Goal: Task Accomplishment & Management: Use online tool/utility

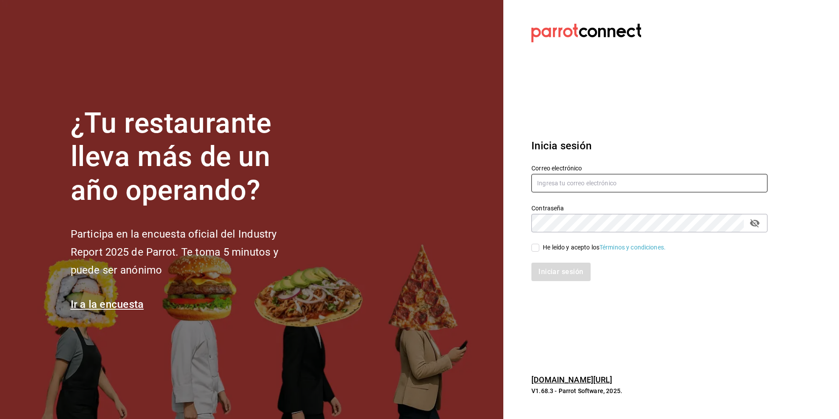
type input "[PERSON_NAME][EMAIL_ADDRESS][DOMAIN_NAME]"
click at [537, 248] on input "He leído y acepto los Términos y condiciones." at bounding box center [536, 248] width 8 height 8
checkbox input "true"
click at [554, 271] on button "Iniciar sesión" at bounding box center [562, 272] width 60 height 18
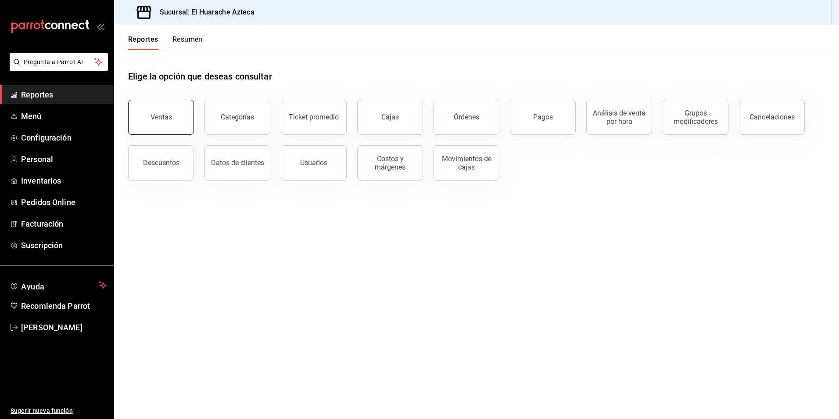
click at [169, 119] on div "Ventas" at bounding box center [162, 117] width 22 height 8
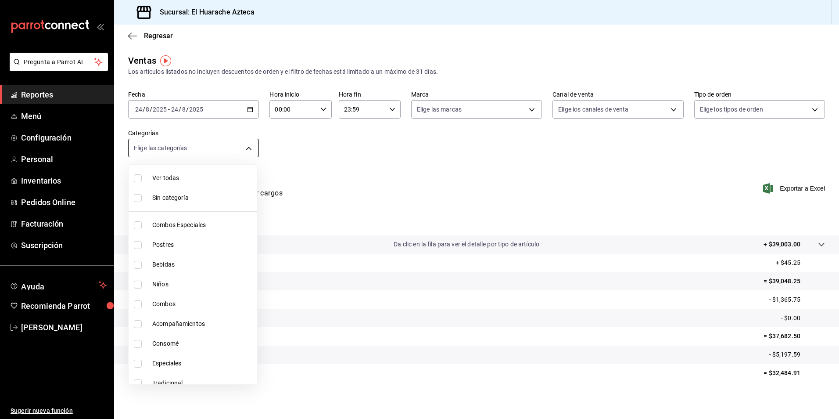
click at [252, 151] on body "Pregunta a Parrot AI Reportes Menú Configuración Personal Inventarios Pedidos O…" at bounding box center [419, 209] width 839 height 419
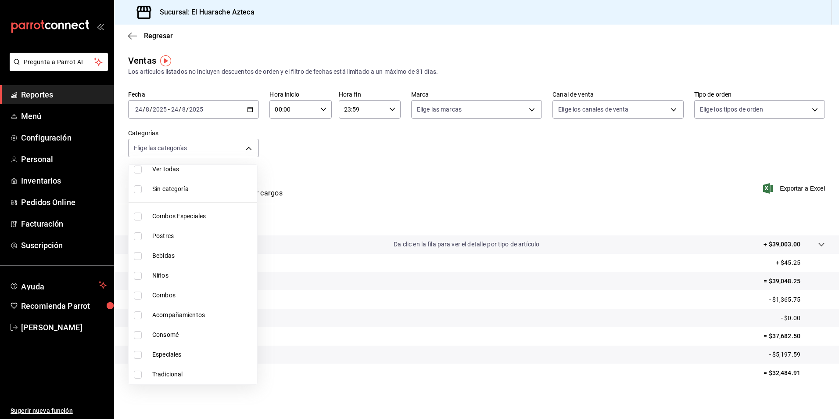
click at [136, 374] on input "checkbox" at bounding box center [138, 375] width 8 height 8
checkbox input "true"
type input "0bcea8be-a7c4-41fc-813b-e05f5227c1d5"
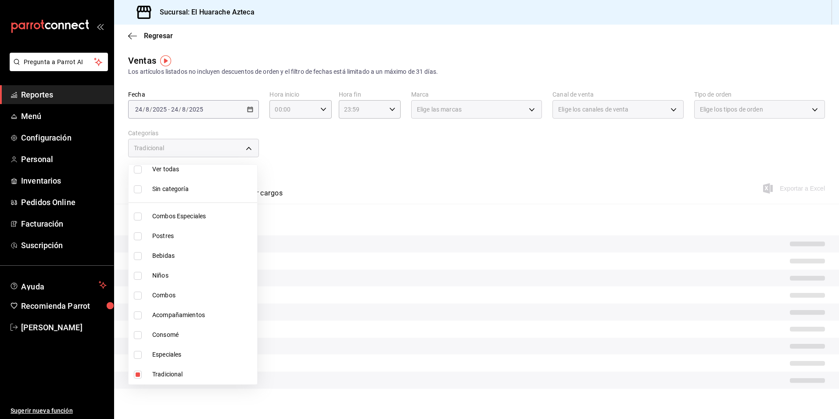
click at [137, 353] on input "checkbox" at bounding box center [138, 355] width 8 height 8
checkbox input "true"
type input "0bcea8be-a7c4-41fc-813b-e05f5227c1d5,456e02ca-36ee-4b64-abe9-711cb0ff05c9"
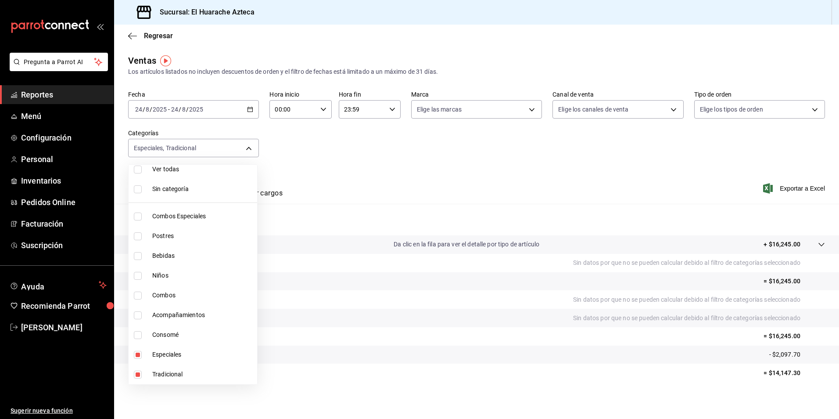
click at [136, 315] on input "checkbox" at bounding box center [138, 315] width 8 height 8
checkbox input "true"
type input "0bcea8be-a7c4-41fc-813b-e05f5227c1d5,456e02ca-36ee-4b64-abe9-711cb0ff05c9,2d28a…"
click at [138, 294] on input "checkbox" at bounding box center [138, 295] width 8 height 8
checkbox input "true"
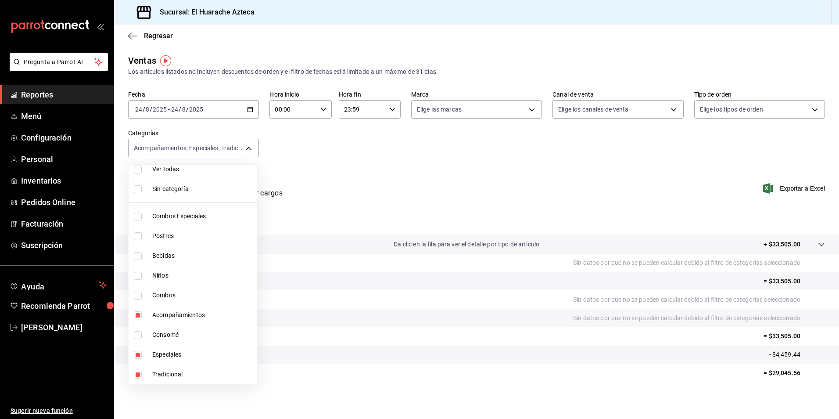
type input "0bcea8be-a7c4-41fc-813b-e05f5227c1d5,456e02ca-36ee-4b64-abe9-711cb0ff05c9,2d28a…"
click at [136, 216] on input "checkbox" at bounding box center [138, 216] width 8 height 8
checkbox input "true"
click at [180, 218] on span "Combos Especiales" at bounding box center [202, 216] width 101 height 9
type input "0bcea8be-a7c4-41fc-813b-e05f5227c1d5,456e02ca-36ee-4b64-abe9-711cb0ff05c9,2d28a…"
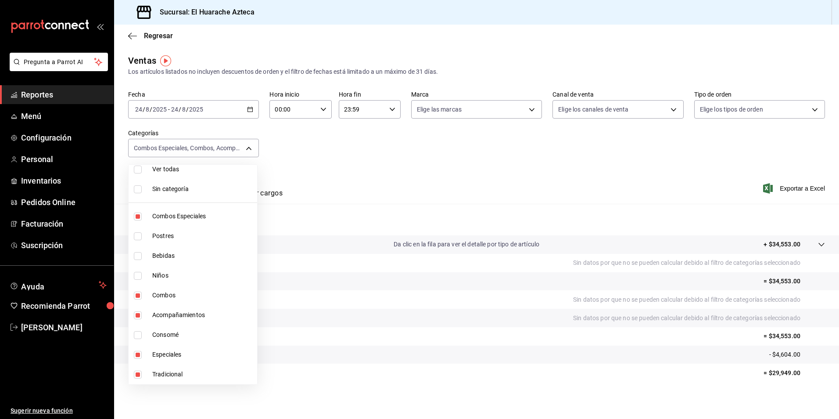
checkbox input "false"
click at [150, 292] on li "Combos" at bounding box center [193, 295] width 129 height 20
type input "0bcea8be-a7c4-41fc-813b-e05f5227c1d5,456e02ca-36ee-4b64-abe9-711cb0ff05c9,2d28a…"
checkbox input "false"
click at [166, 314] on span "Acompañamientos" at bounding box center [202, 314] width 101 height 9
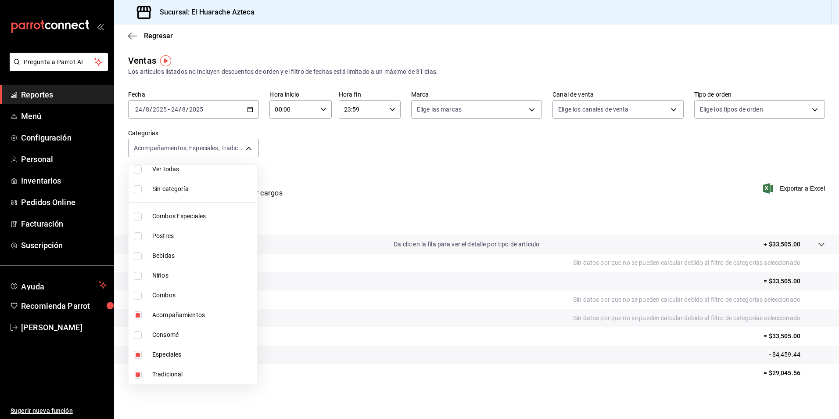
type input "0bcea8be-a7c4-41fc-813b-e05f5227c1d5,456e02ca-36ee-4b64-abe9-711cb0ff05c9"
checkbox input "false"
click at [169, 351] on span "Especiales" at bounding box center [202, 354] width 101 height 9
type input "0bcea8be-a7c4-41fc-813b-e05f5227c1d5"
checkbox input "false"
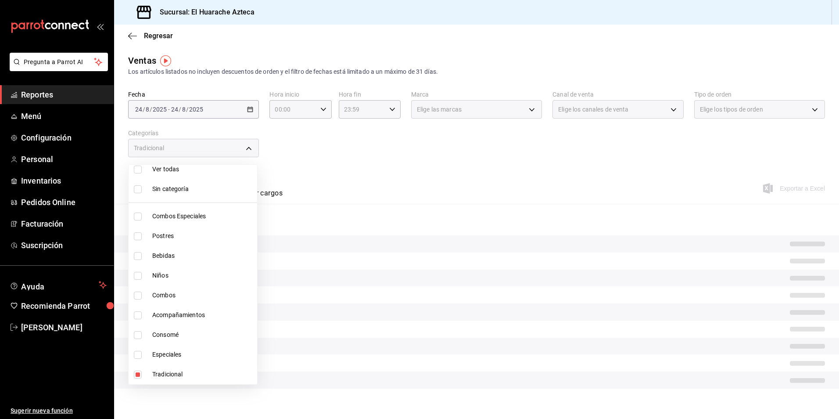
click at [168, 371] on span "Tradicional" at bounding box center [202, 374] width 101 height 9
checkbox input "false"
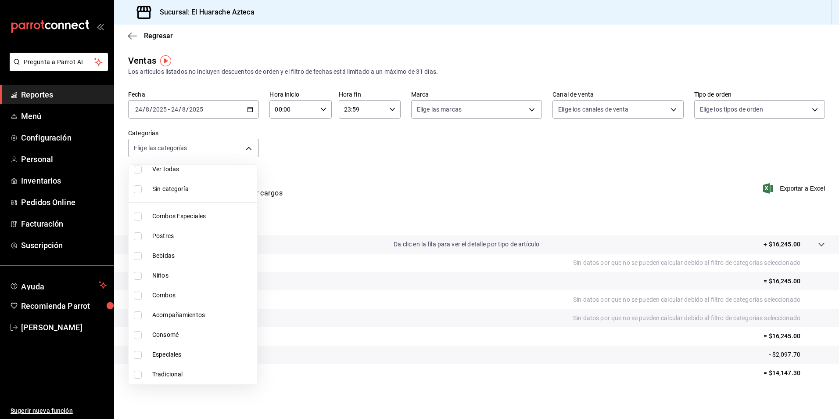
click at [350, 179] on div at bounding box center [419, 209] width 839 height 419
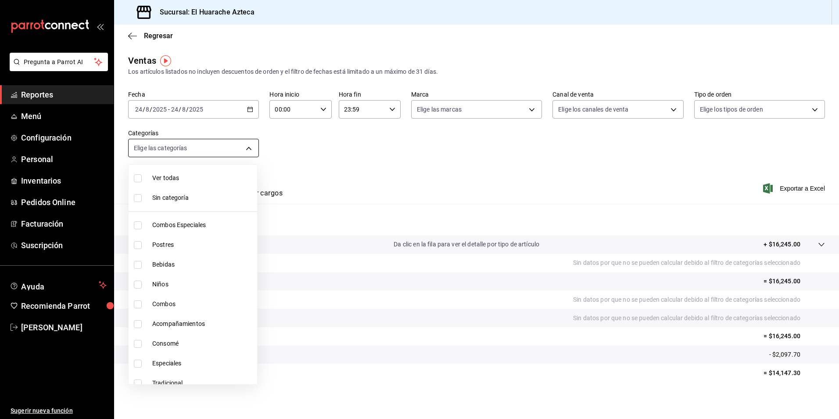
click at [248, 143] on body "Pregunta a Parrot AI Reportes Menú Configuración Personal Inventarios Pedidos O…" at bounding box center [419, 209] width 839 height 419
click at [138, 246] on input "checkbox" at bounding box center [138, 245] width 8 height 8
checkbox input "true"
type input "c007e3ad-3013-4e56-a94d-c02e68cae99b"
click at [163, 241] on span "Postres" at bounding box center [202, 244] width 101 height 9
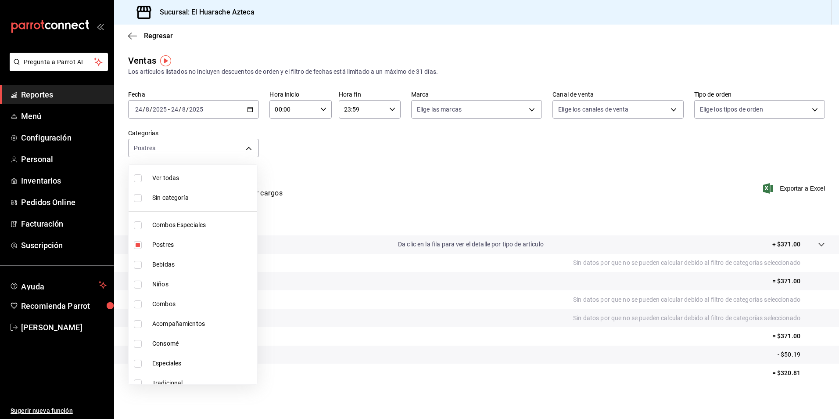
checkbox input "false"
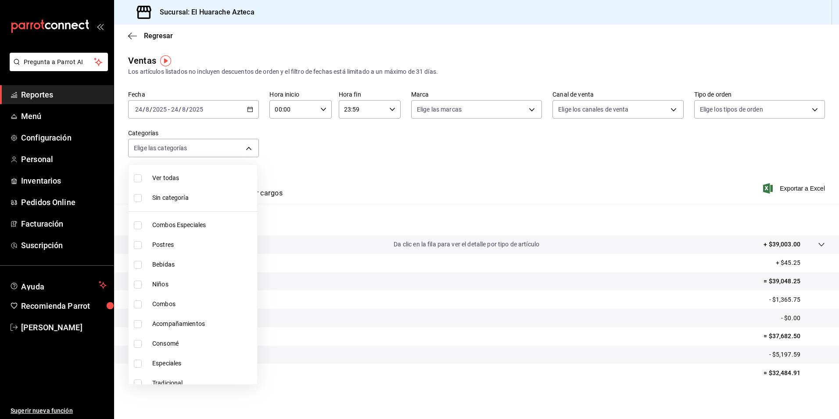
click at [140, 266] on input "checkbox" at bounding box center [138, 265] width 8 height 8
checkbox input "true"
type input "f30dce80-1504-46fe-9bff-e61b227a5927"
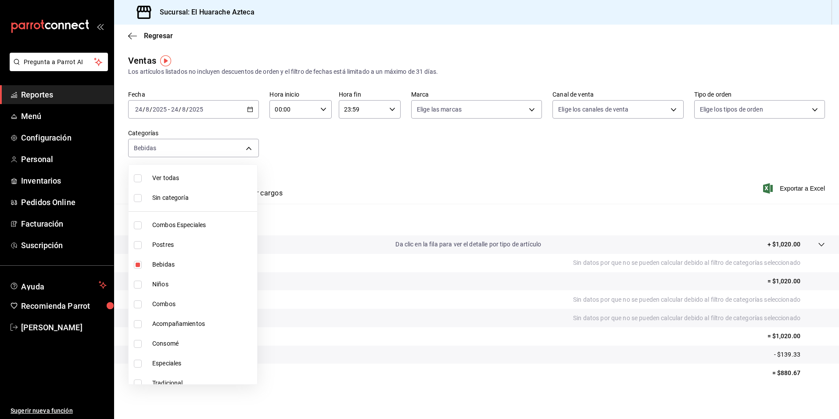
click at [356, 189] on div at bounding box center [419, 209] width 839 height 419
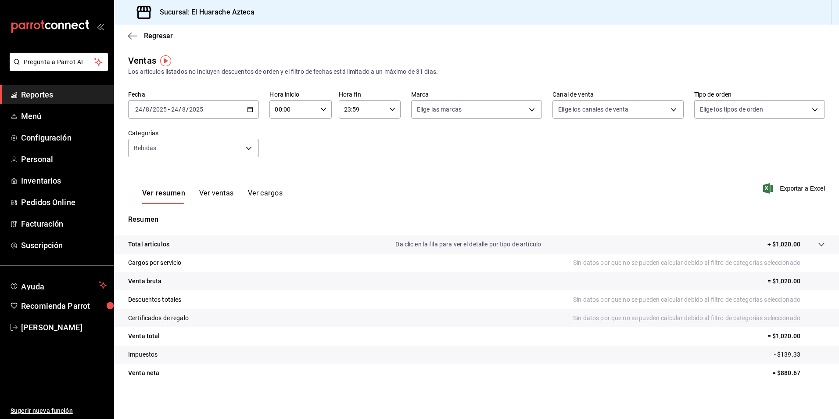
click at [216, 193] on button "Ver ventas" at bounding box center [216, 196] width 35 height 15
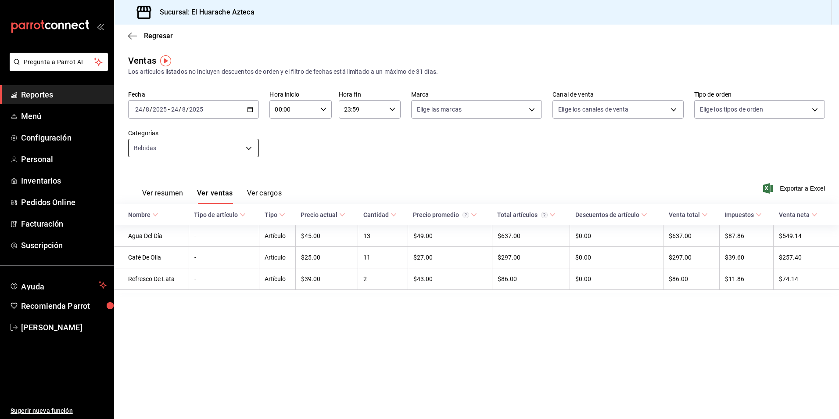
click at [252, 150] on body "Pregunta a Parrot AI Reportes Menú Configuración Personal Inventarios Pedidos O…" at bounding box center [419, 209] width 839 height 419
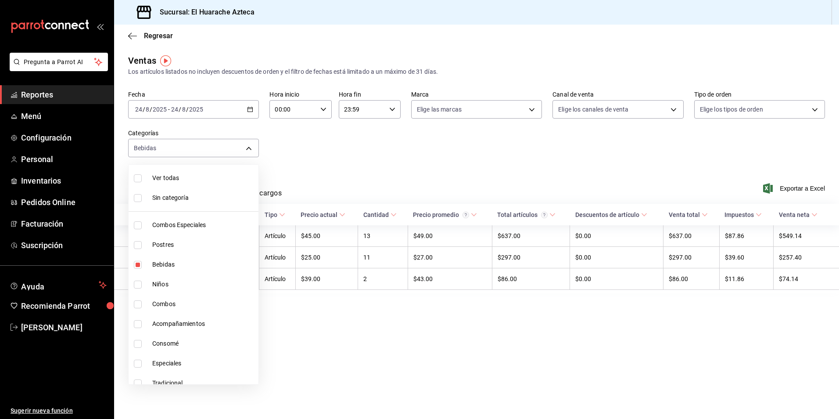
click at [169, 262] on span "Bebidas" at bounding box center [203, 264] width 103 height 9
checkbox input "false"
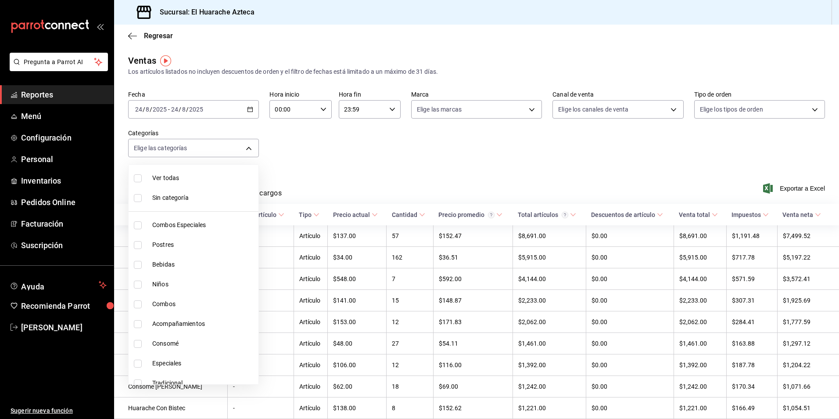
click at [140, 284] on input "checkbox" at bounding box center [138, 285] width 8 height 8
checkbox input "true"
type input "28e60cb7-9a33-402d-bbe1-a64a9172dbc2"
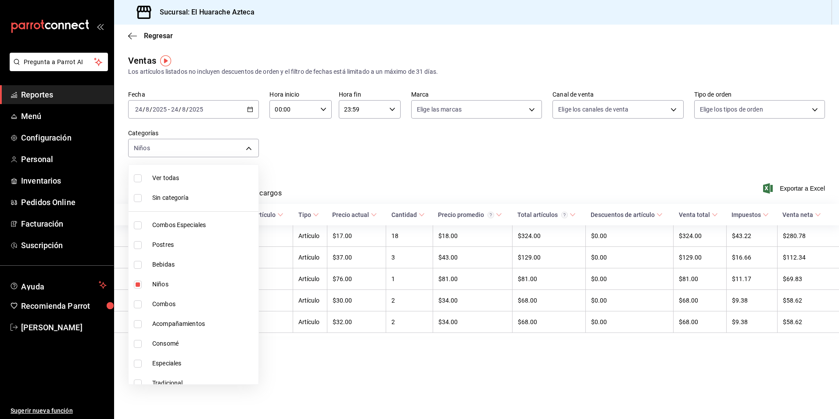
click at [357, 166] on div at bounding box center [419, 209] width 839 height 419
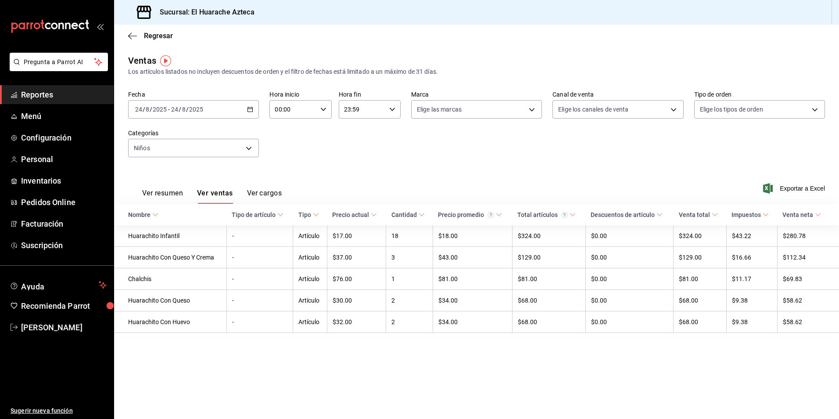
click at [160, 194] on button "Ver resumen" at bounding box center [162, 196] width 41 height 15
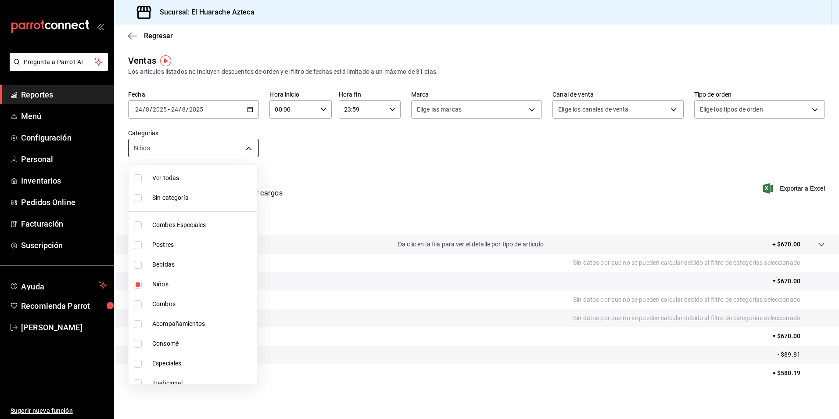
click at [246, 148] on body "Pregunta a Parrot AI Reportes Menú Configuración Personal Inventarios Pedidos O…" at bounding box center [419, 209] width 839 height 419
click at [161, 283] on span "Niños" at bounding box center [202, 284] width 101 height 9
checkbox input "false"
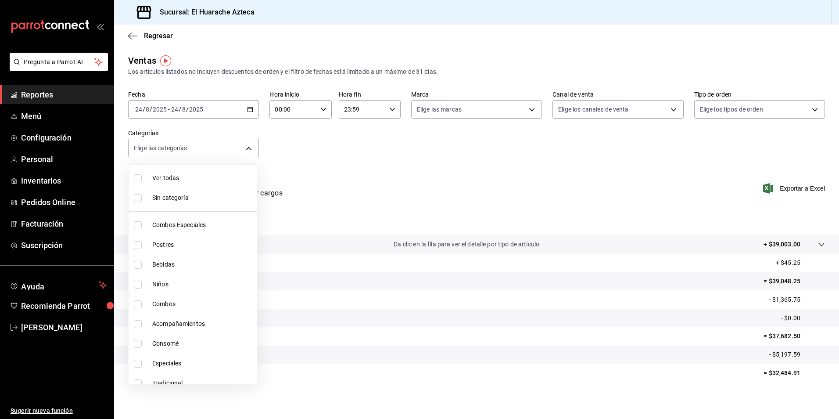
click at [137, 344] on input "checkbox" at bounding box center [138, 344] width 8 height 8
checkbox input "true"
type input "53f55ae2-6285-460e-a8e1-99190fafff65"
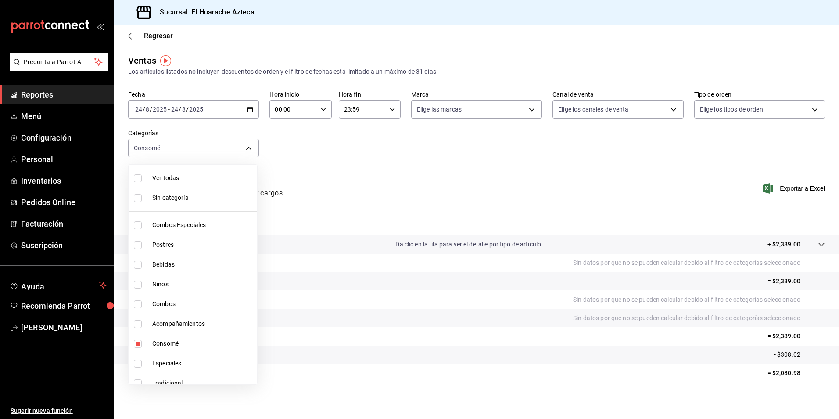
click at [362, 183] on div at bounding box center [419, 209] width 839 height 419
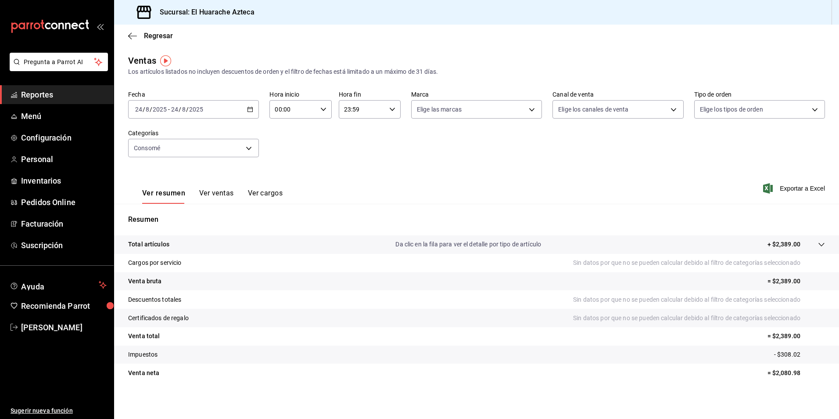
click at [217, 194] on button "Ver ventas" at bounding box center [216, 196] width 35 height 15
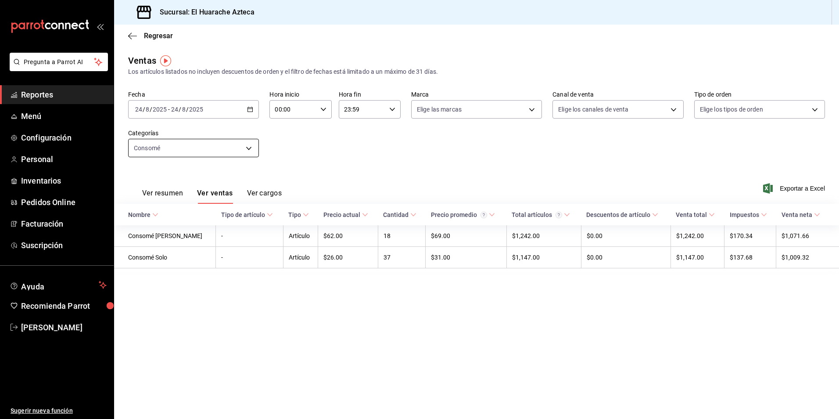
click at [249, 148] on body "Pregunta a Parrot AI Reportes Menú Configuración Personal Inventarios Pedidos O…" at bounding box center [419, 209] width 839 height 419
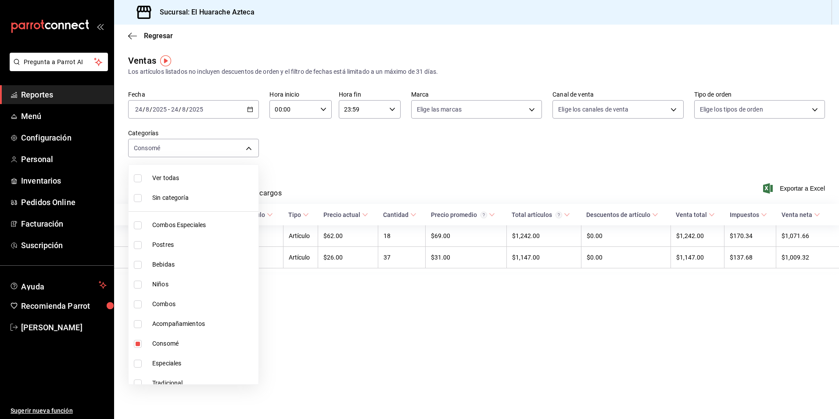
click at [166, 344] on span "Consomé" at bounding box center [203, 343] width 103 height 9
checkbox input "false"
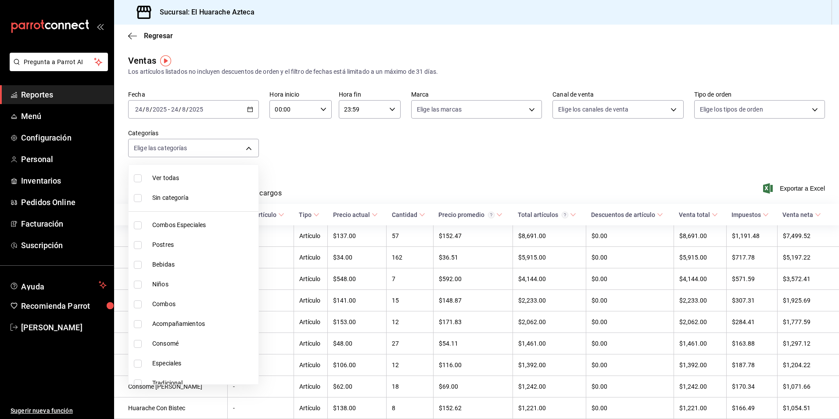
click at [329, 139] on div at bounding box center [419, 209] width 839 height 419
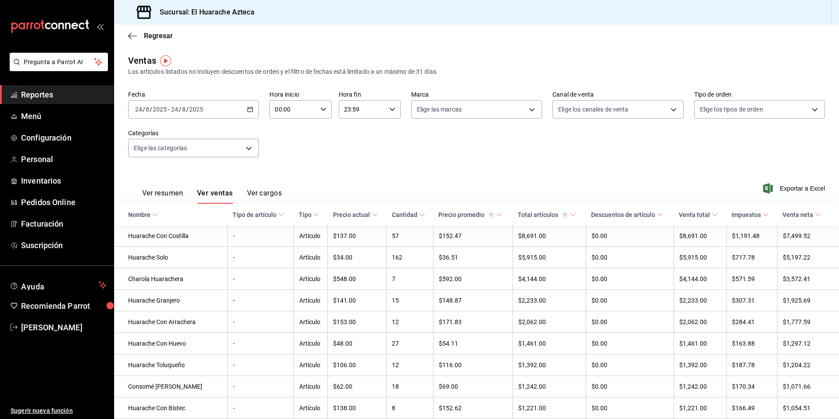
click at [260, 195] on button "Ver cargos" at bounding box center [264, 196] width 35 height 15
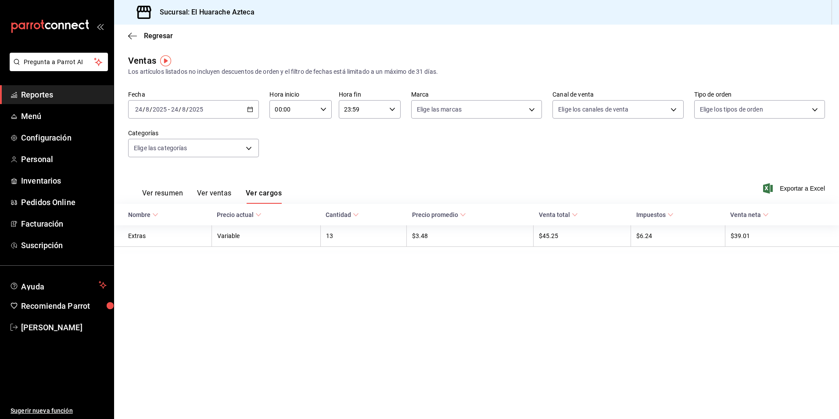
click at [167, 194] on button "Ver resumen" at bounding box center [162, 196] width 41 height 15
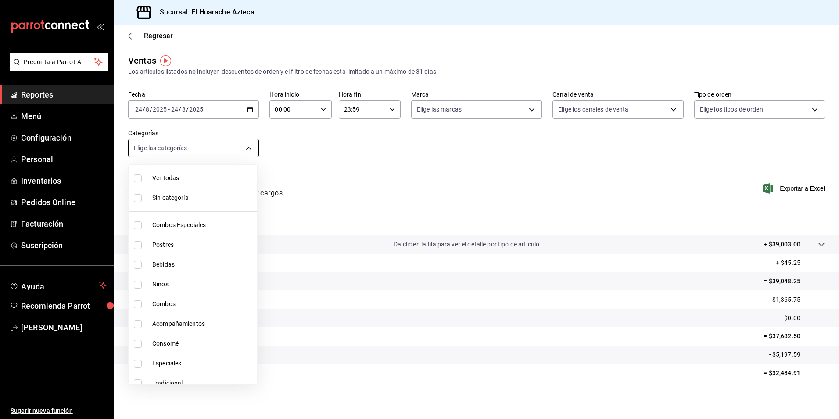
click at [247, 149] on body "Pregunta a Parrot AI Reportes Menú Configuración Personal Inventarios Pedidos O…" at bounding box center [419, 209] width 839 height 419
click at [163, 345] on span "Consomé" at bounding box center [202, 343] width 101 height 9
type input "53f55ae2-6285-460e-a8e1-99190fafff65"
checkbox input "true"
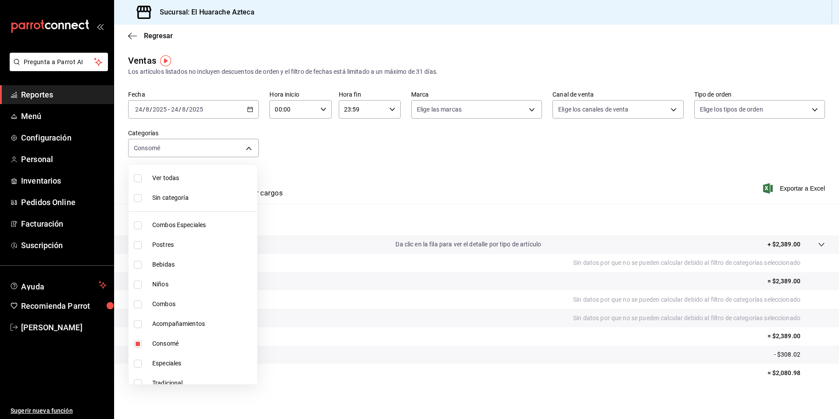
click at [155, 345] on span "Consomé" at bounding box center [202, 343] width 101 height 9
checkbox input "false"
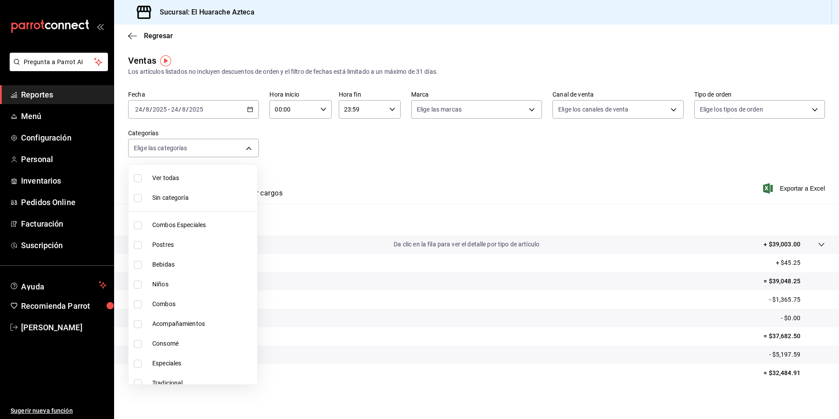
click at [134, 284] on input "checkbox" at bounding box center [138, 285] width 8 height 8
checkbox input "true"
type input "28e60cb7-9a33-402d-bbe1-a64a9172dbc2"
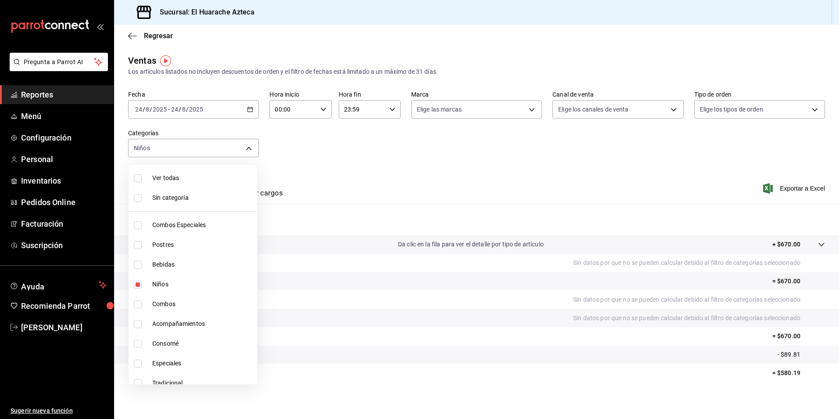
click at [156, 284] on span "Niños" at bounding box center [202, 284] width 101 height 9
checkbox input "false"
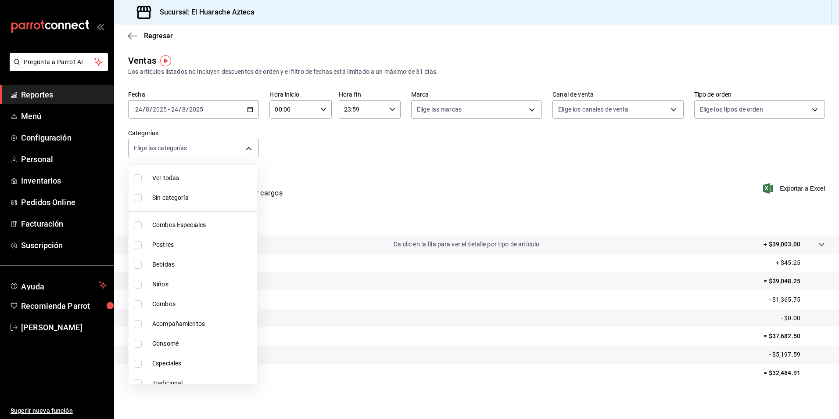
click at [137, 265] on input "checkbox" at bounding box center [138, 265] width 8 height 8
checkbox input "true"
type input "f30dce80-1504-46fe-9bff-e61b227a5927"
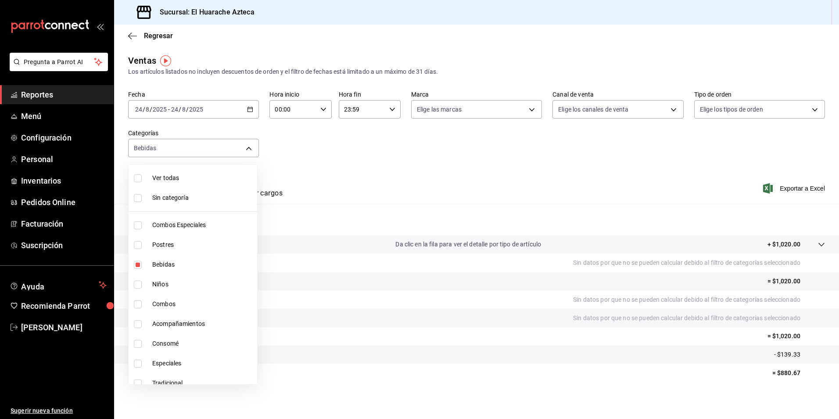
click at [416, 188] on div at bounding box center [419, 209] width 839 height 419
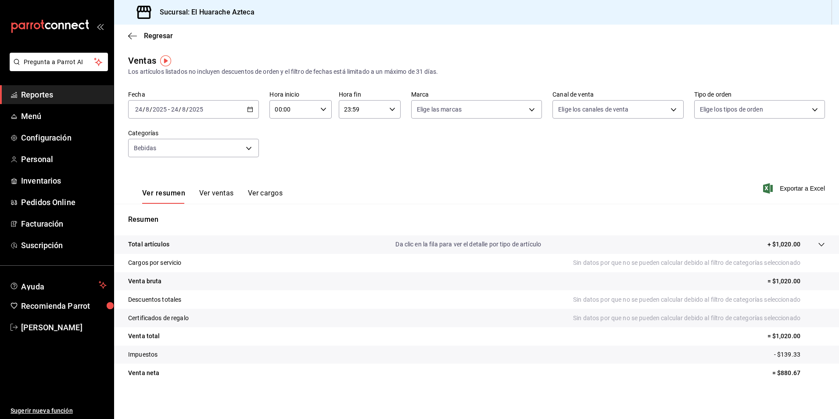
click at [216, 194] on button "Ver ventas" at bounding box center [216, 196] width 35 height 15
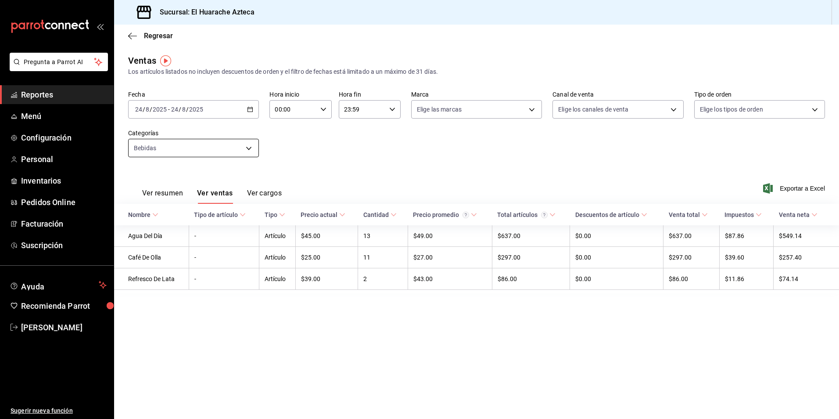
click at [247, 149] on body "Pregunta a Parrot AI Reportes Menú Configuración Personal Inventarios Pedidos O…" at bounding box center [419, 209] width 839 height 419
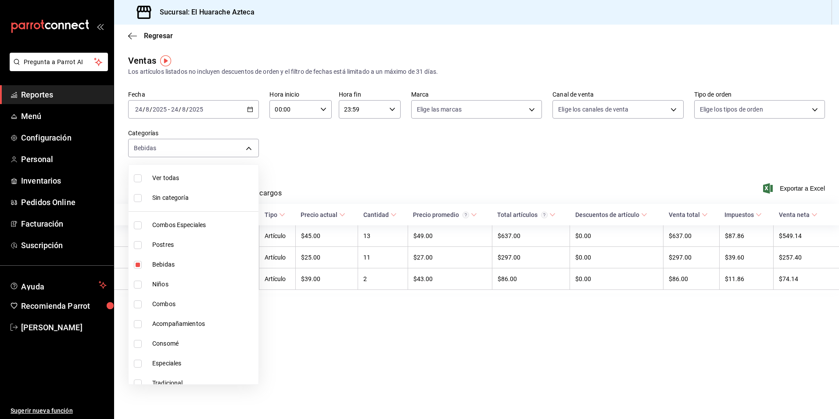
click at [137, 265] on input "checkbox" at bounding box center [138, 265] width 8 height 8
checkbox input "false"
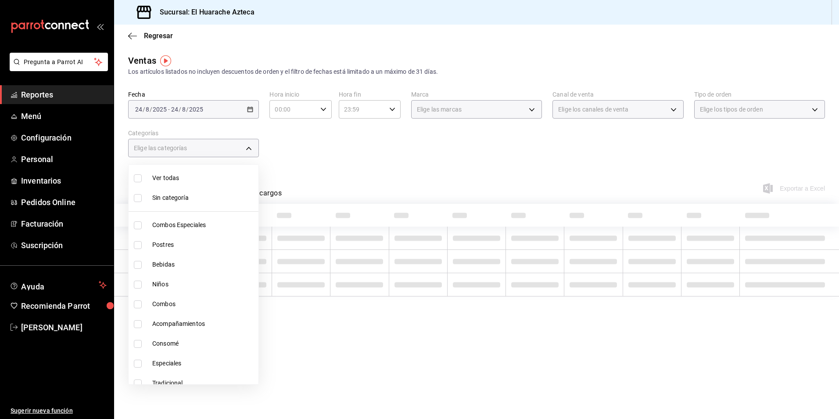
click at [137, 245] on input "checkbox" at bounding box center [138, 245] width 8 height 8
checkbox input "true"
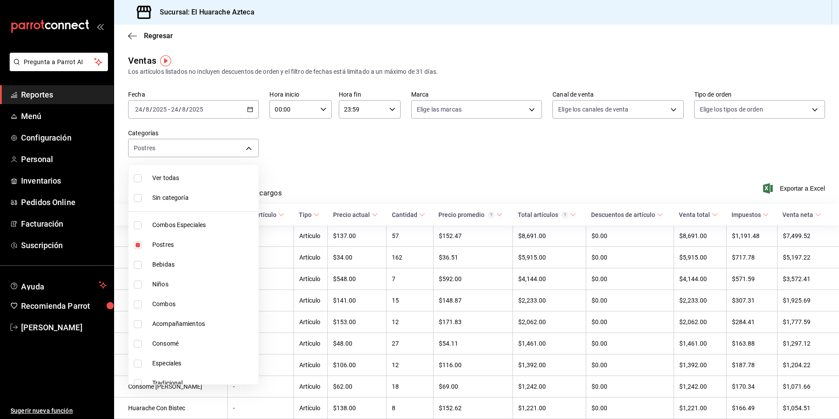
type input "c007e3ad-3013-4e56-a94d-c02e68cae99b"
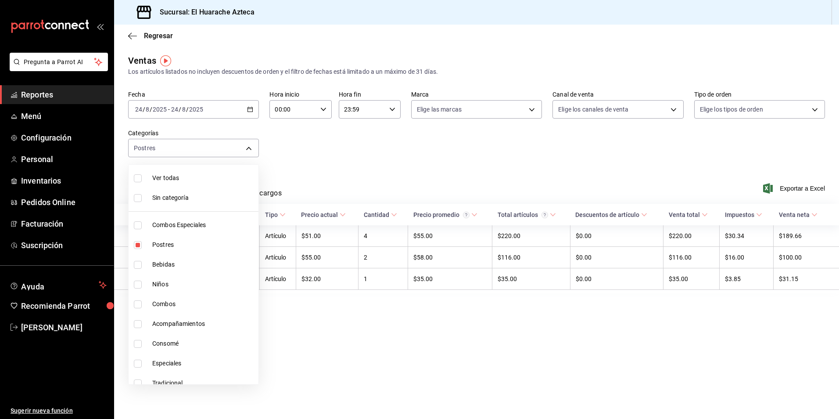
click at [362, 151] on div at bounding box center [419, 209] width 839 height 419
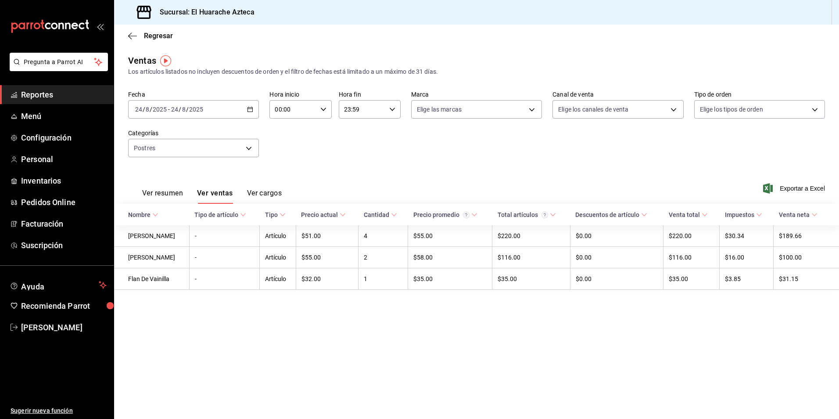
click at [160, 190] on button "Ver resumen" at bounding box center [162, 196] width 41 height 15
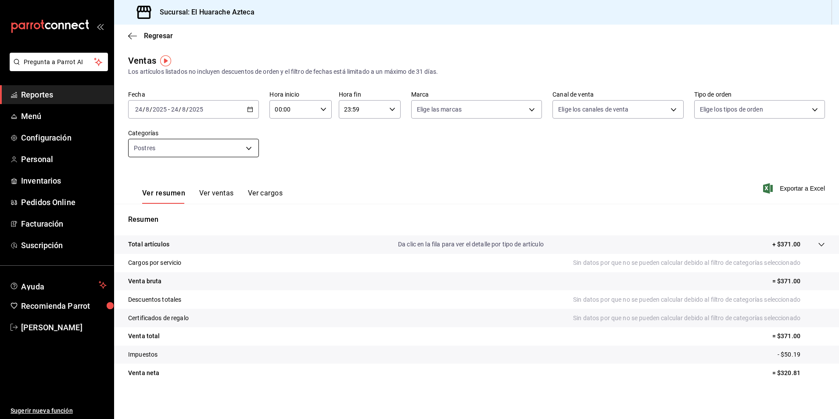
click at [251, 147] on body "Pregunta a Parrot AI Reportes Menú Configuración Personal Inventarios Pedidos O…" at bounding box center [419, 209] width 839 height 419
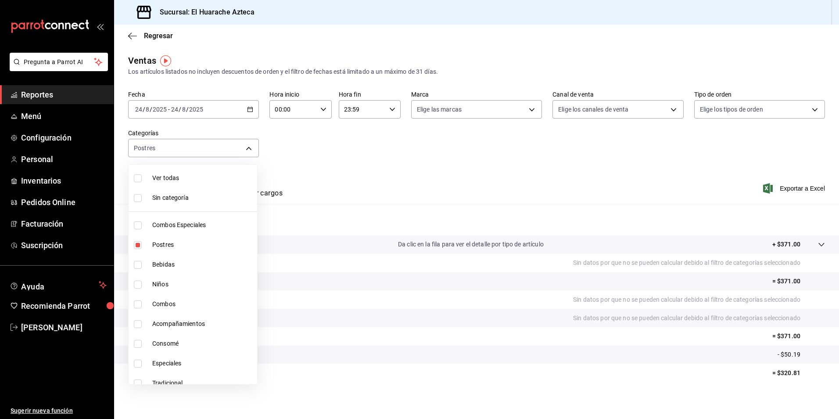
click at [138, 224] on input "checkbox" at bounding box center [138, 225] width 8 height 8
checkbox input "true"
type input "c007e3ad-3013-4e56-a94d-c02e68cae99b,2c353759-2c9e-4a11-8b13-ec92f7df1887"
click at [138, 244] on input "checkbox" at bounding box center [138, 245] width 8 height 8
checkbox input "false"
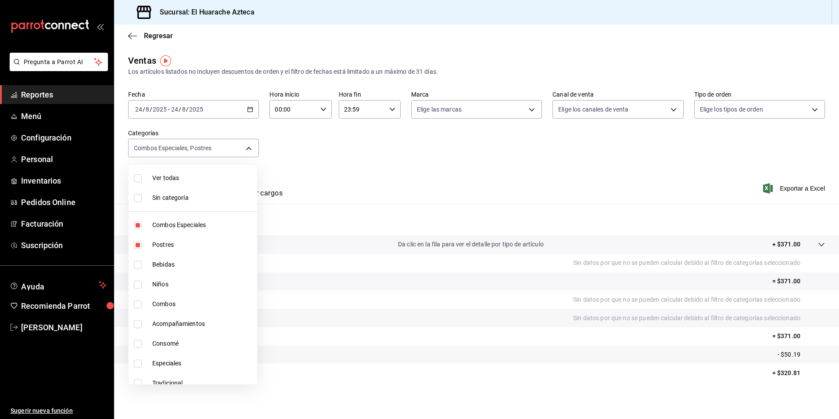
type input "2c353759-2c9e-4a11-8b13-ec92f7df1887"
click at [138, 306] on input "checkbox" at bounding box center [138, 304] width 8 height 8
checkbox input "true"
type input "2c353759-2c9e-4a11-8b13-ec92f7df1887,801fb927-b16a-41c9-9a7c-271afa856fa8"
click at [139, 324] on input "checkbox" at bounding box center [138, 324] width 8 height 8
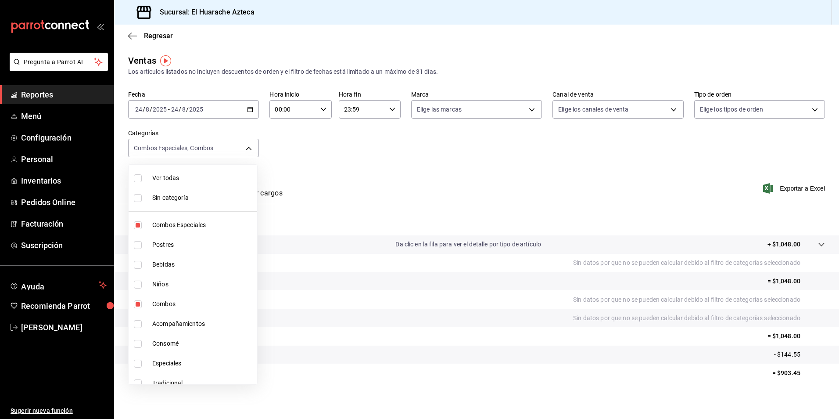
checkbox input "true"
type input "2c353759-2c9e-4a11-8b13-ec92f7df1887,801fb927-b16a-41c9-9a7c-271afa856fa8,2d28a…"
click at [137, 363] on input "checkbox" at bounding box center [138, 364] width 8 height 8
checkbox input "true"
type input "2c353759-2c9e-4a11-8b13-ec92f7df1887,801fb927-b16a-41c9-9a7c-271afa856fa8,2d28a…"
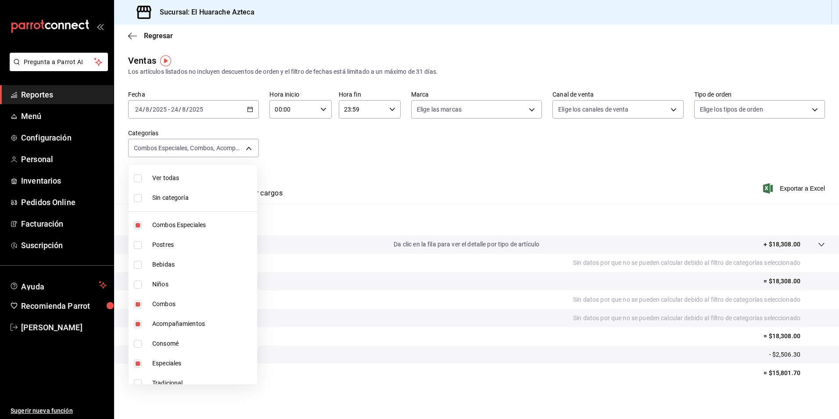
click at [140, 382] on input "checkbox" at bounding box center [138, 383] width 8 height 8
checkbox input "true"
type input "2c353759-2c9e-4a11-8b13-ec92f7df1887,801fb927-b16a-41c9-9a7c-271afa856fa8,2d28a…"
click at [42, 328] on div at bounding box center [419, 209] width 839 height 419
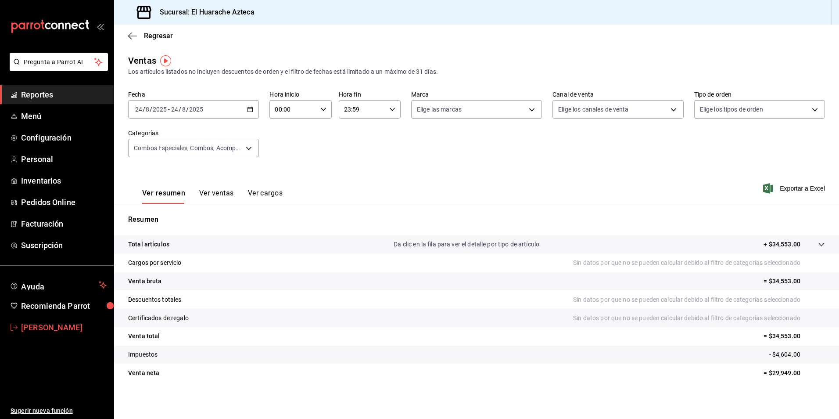
click at [22, 325] on span "Amalia P" at bounding box center [64, 327] width 86 height 12
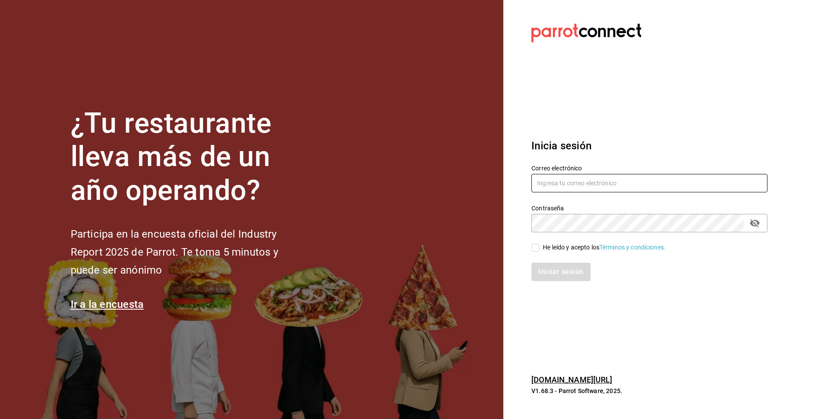
type input "[PERSON_NAME][EMAIL_ADDRESS][DOMAIN_NAME]"
